Goal: Navigation & Orientation: Find specific page/section

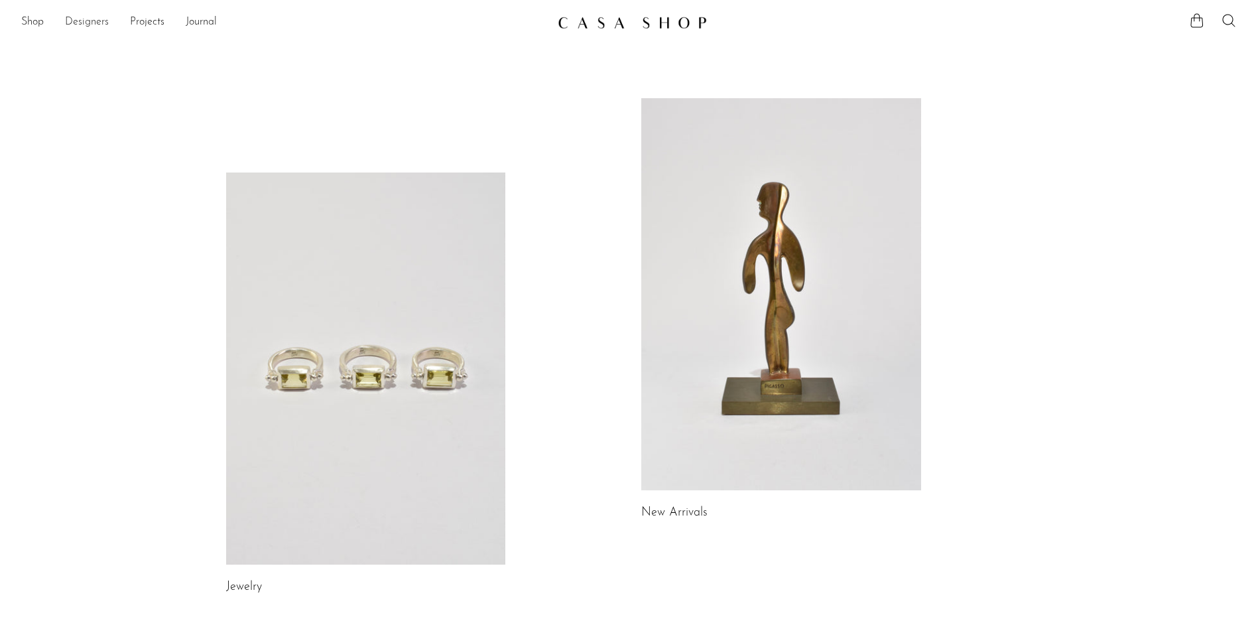
click at [74, 23] on link "Designers" at bounding box center [87, 22] width 44 height 17
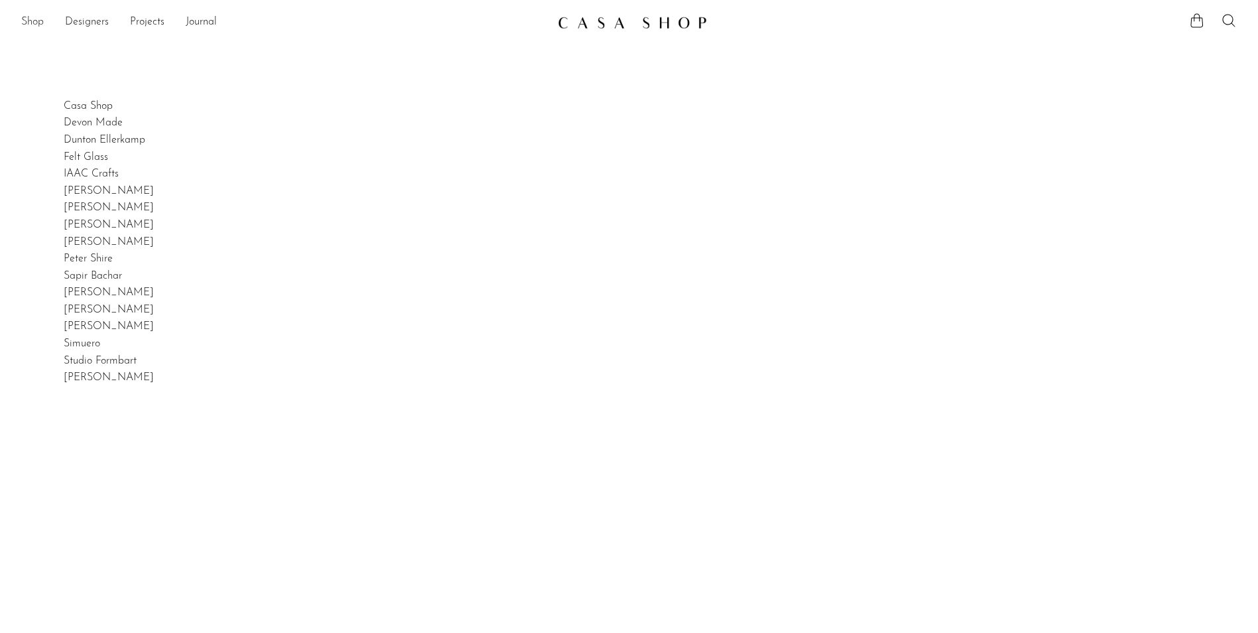
click at [34, 19] on link "Shop" at bounding box center [32, 22] width 23 height 17
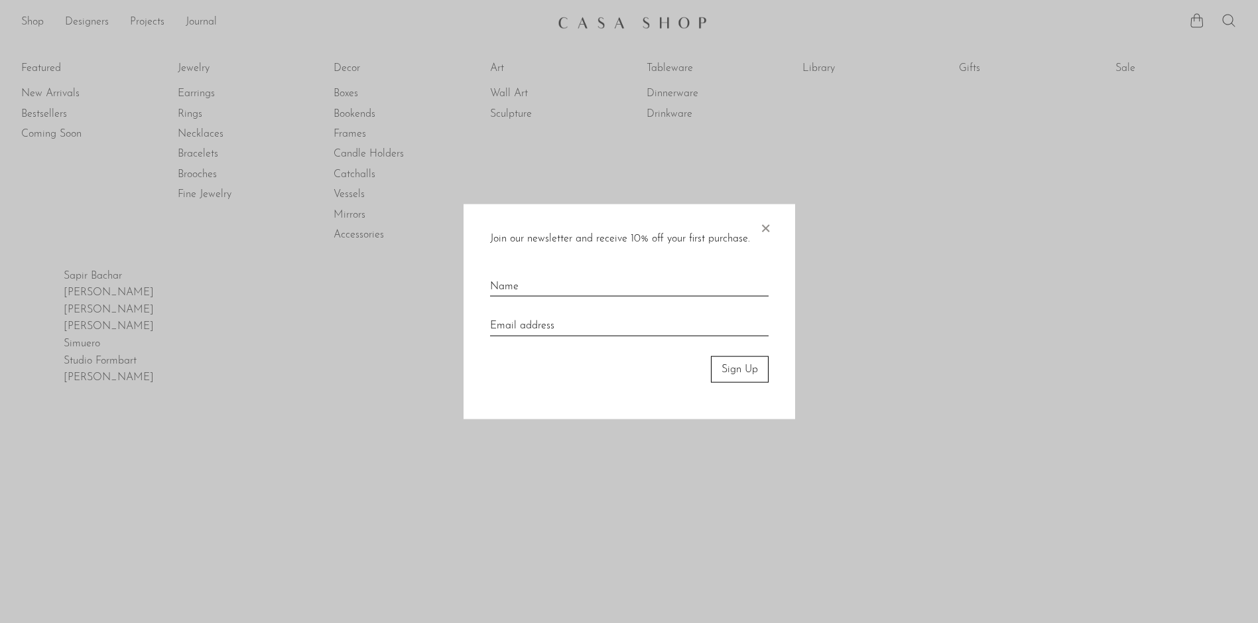
click at [759, 229] on span "×" at bounding box center [765, 225] width 13 height 42
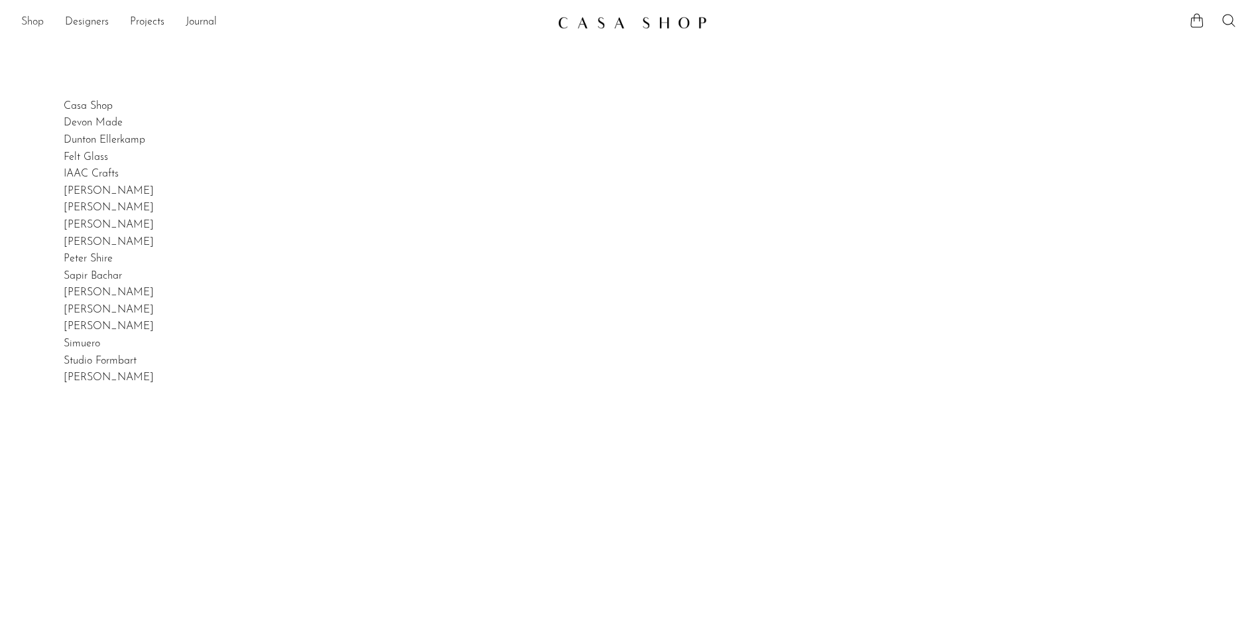
click at [34, 25] on link "Shop" at bounding box center [32, 22] width 23 height 17
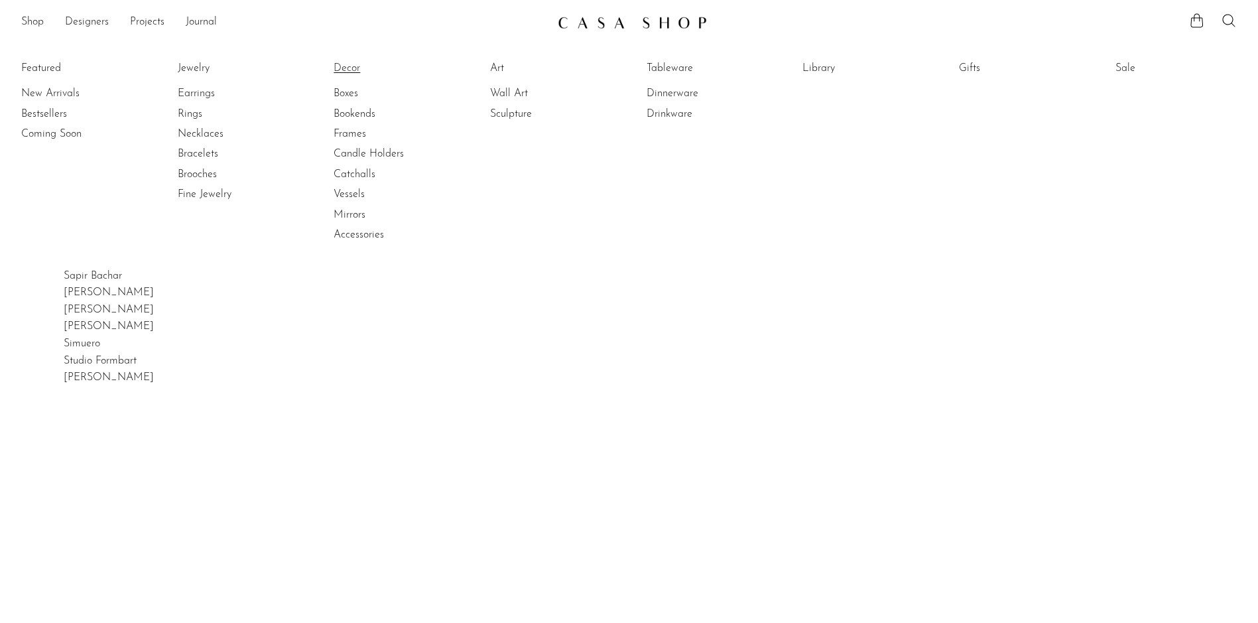
click at [348, 64] on link "Decor" at bounding box center [383, 68] width 99 height 15
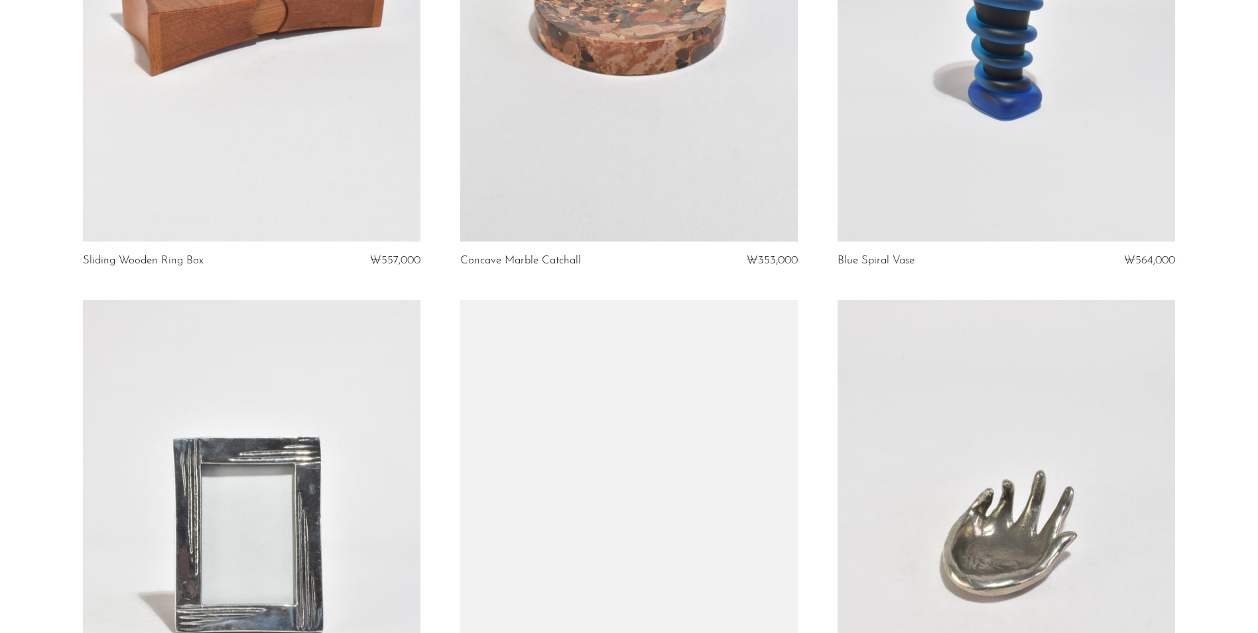
scroll to position [5503, 0]
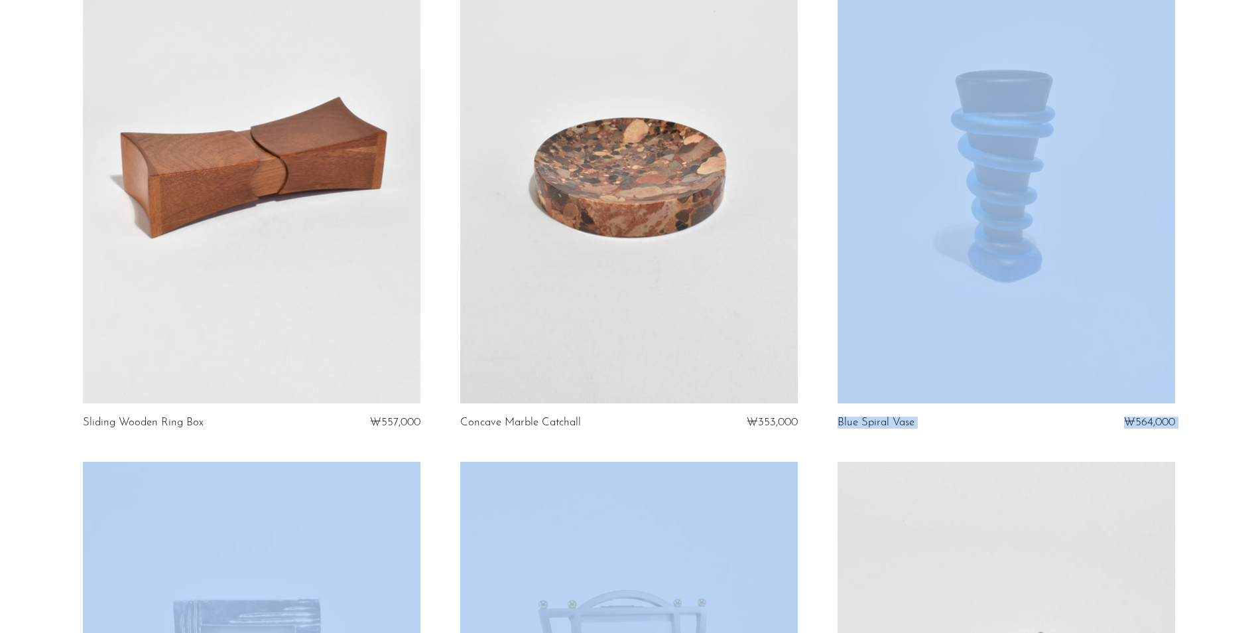
drag, startPoint x: 1256, startPoint y: 517, endPoint x: 1266, endPoint y: 13, distance: 504.0
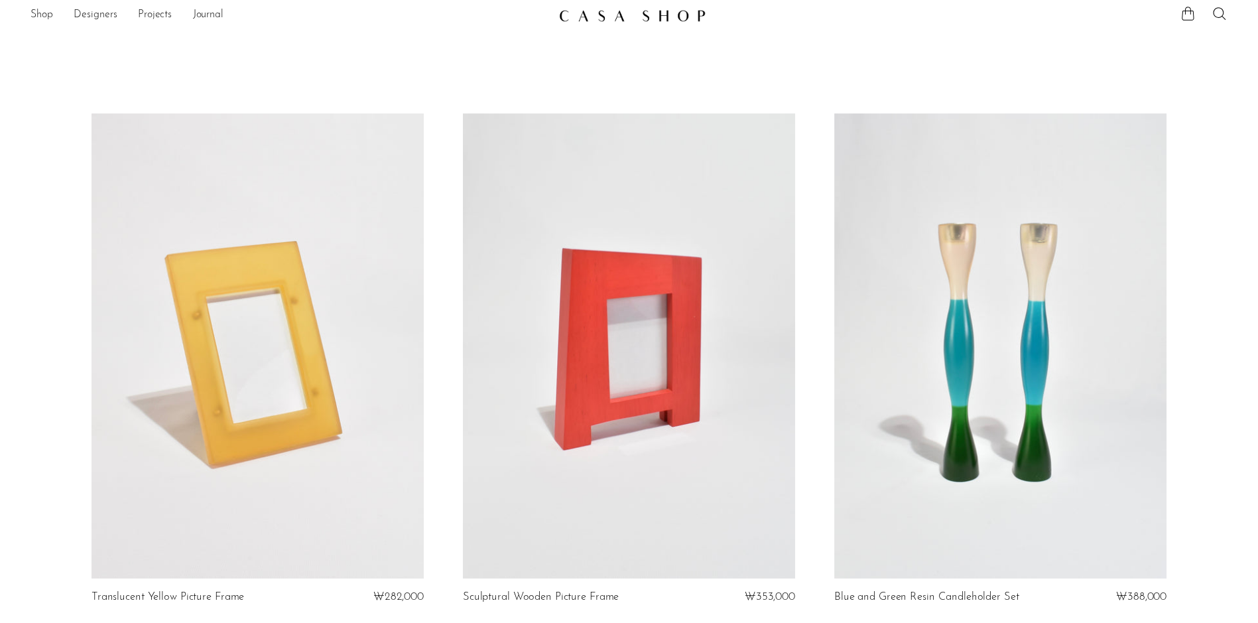
scroll to position [0, 0]
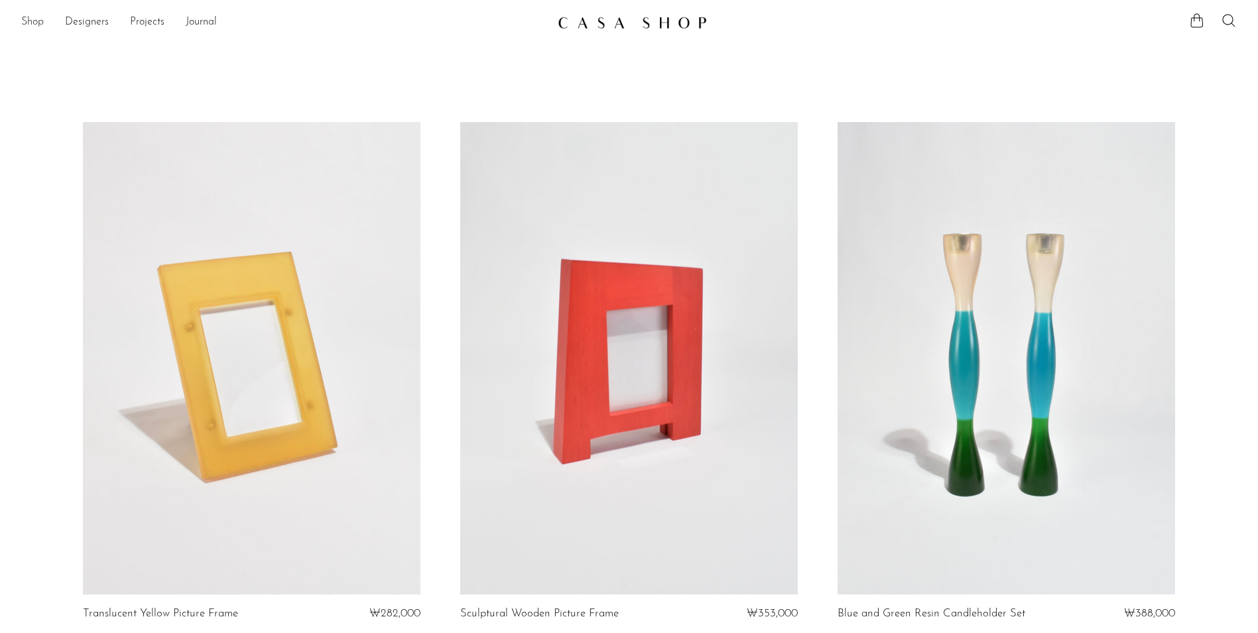
click at [21, 21] on link "Shop" at bounding box center [32, 22] width 23 height 17
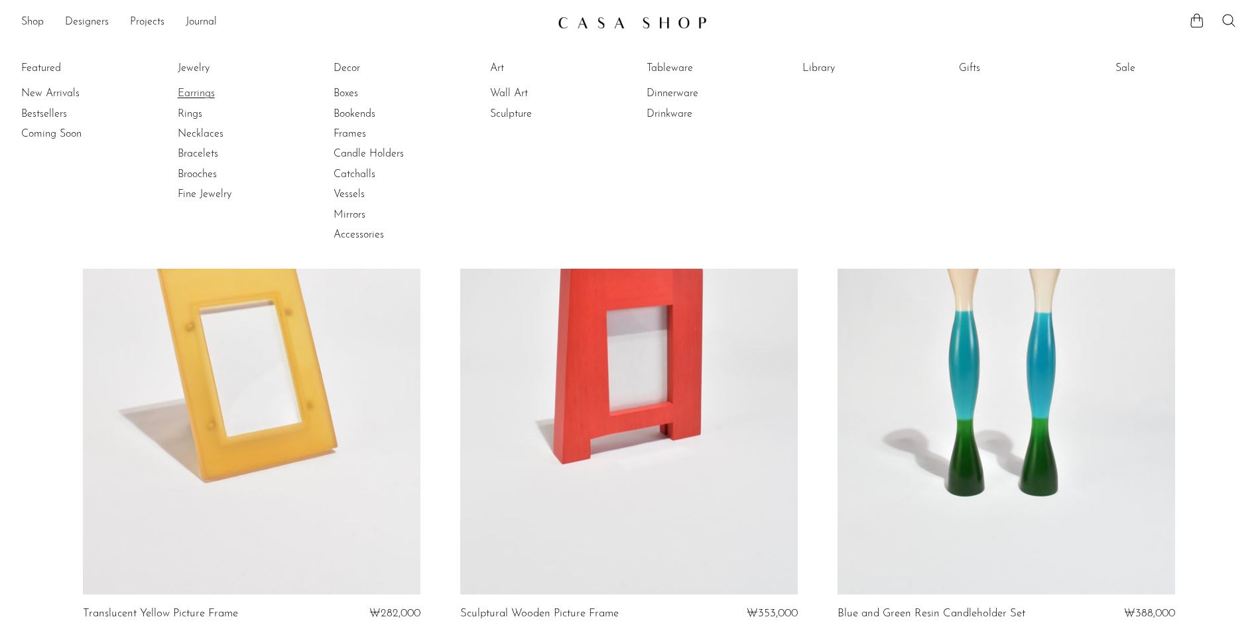
click at [198, 90] on link "Earrings" at bounding box center [227, 93] width 99 height 15
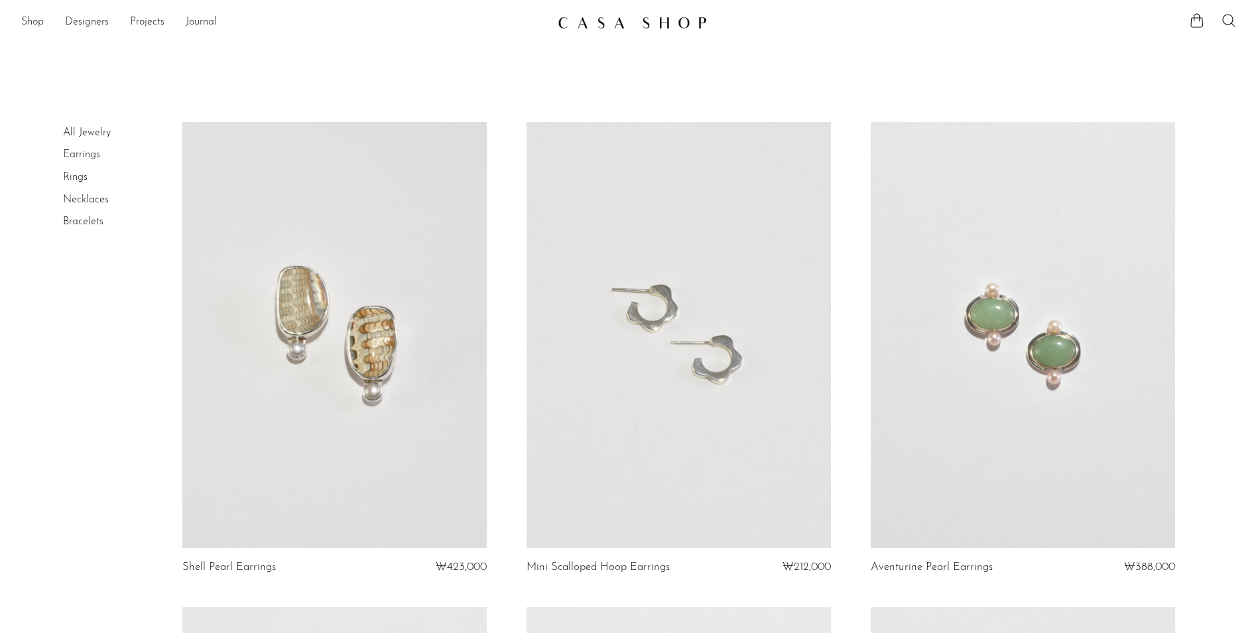
click at [23, 13] on li "Shop Featured New Arrivals Bestsellers Coming Soon Jewelry Jewelry All Earrings…" at bounding box center [32, 22] width 23 height 23
click at [21, 26] on link "Shop" at bounding box center [32, 22] width 23 height 17
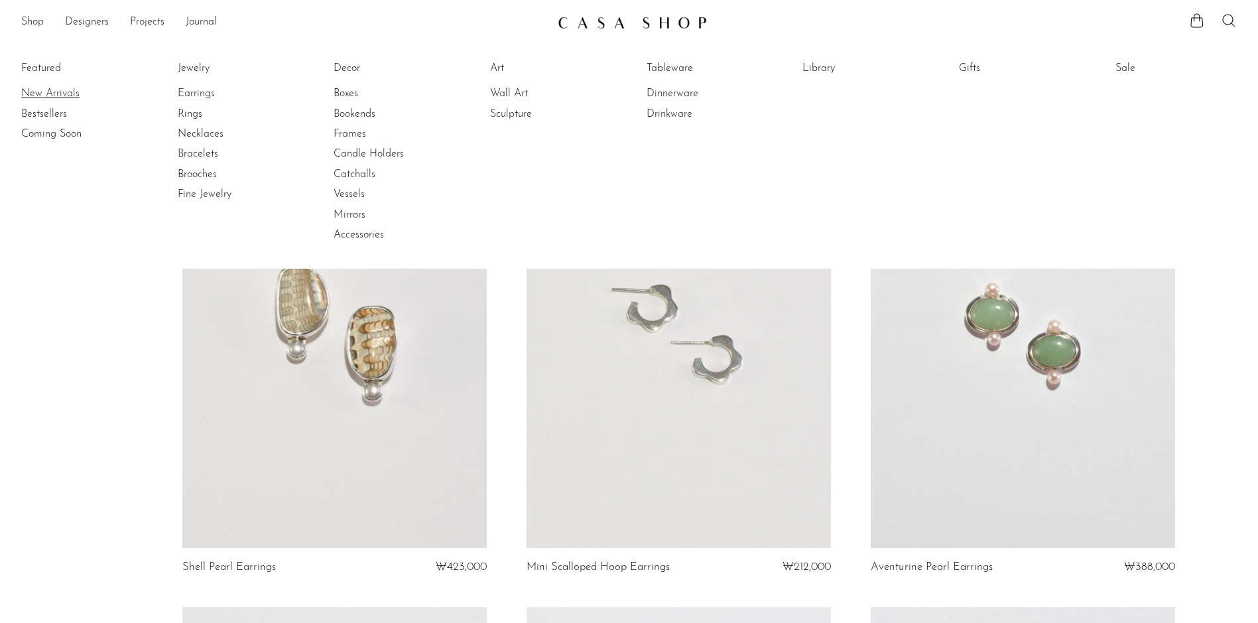
click at [50, 91] on link "New Arrivals" at bounding box center [70, 93] width 99 height 15
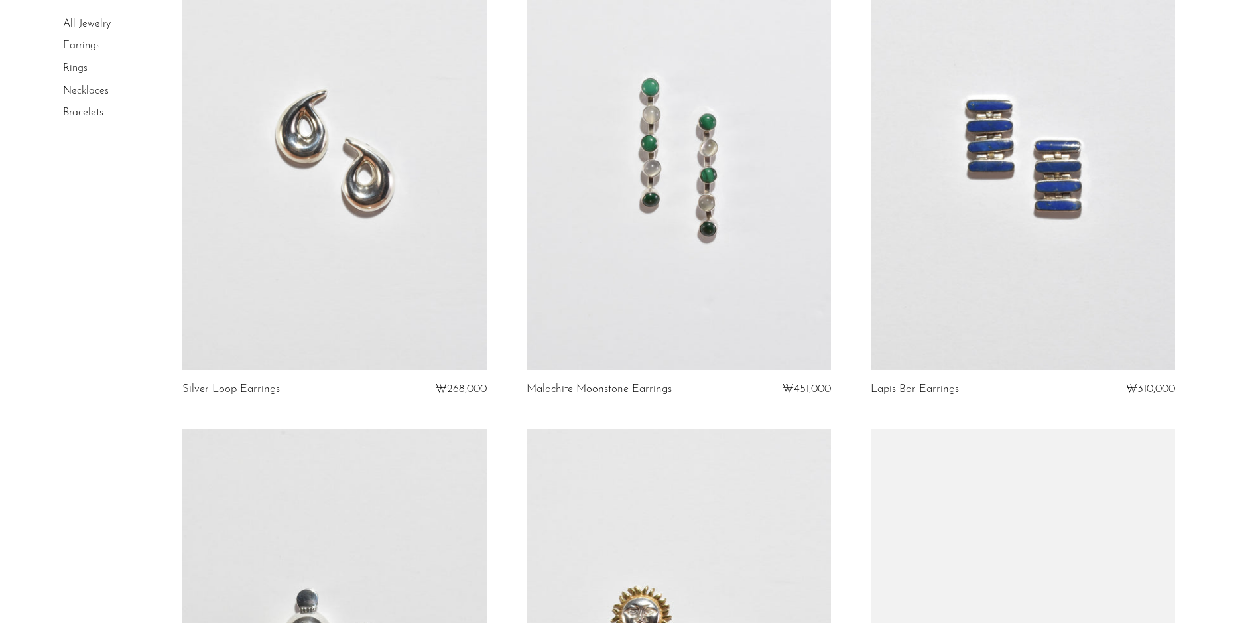
scroll to position [1127, 0]
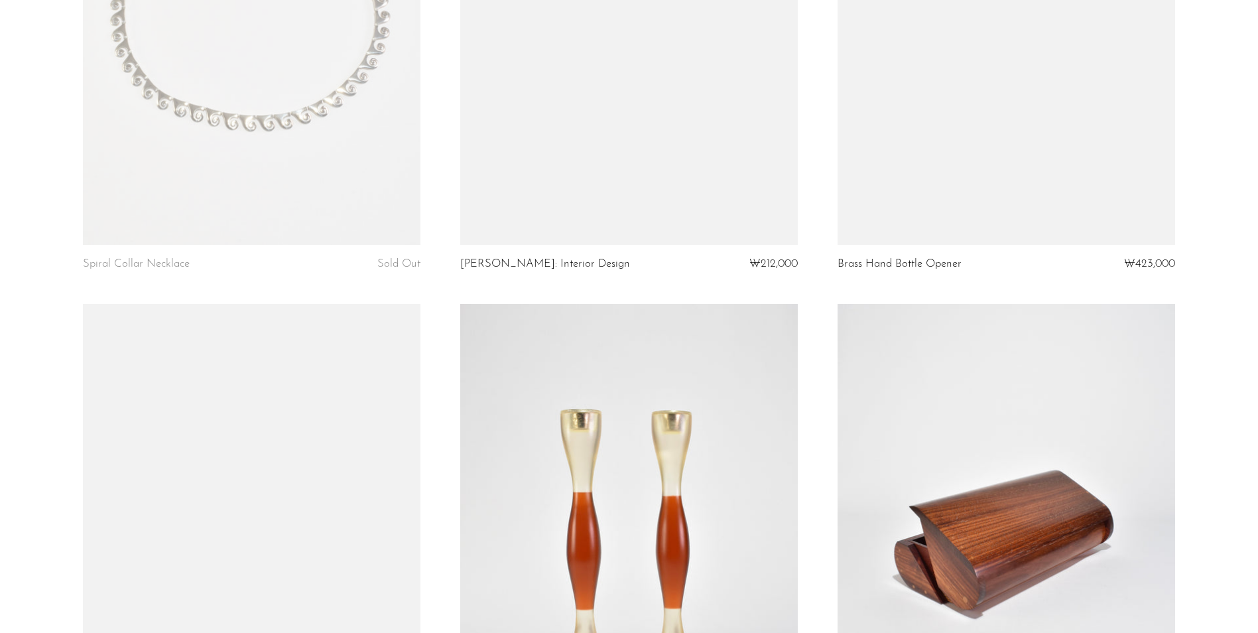
scroll to position [5238, 0]
